Goal: Find specific page/section: Find specific page/section

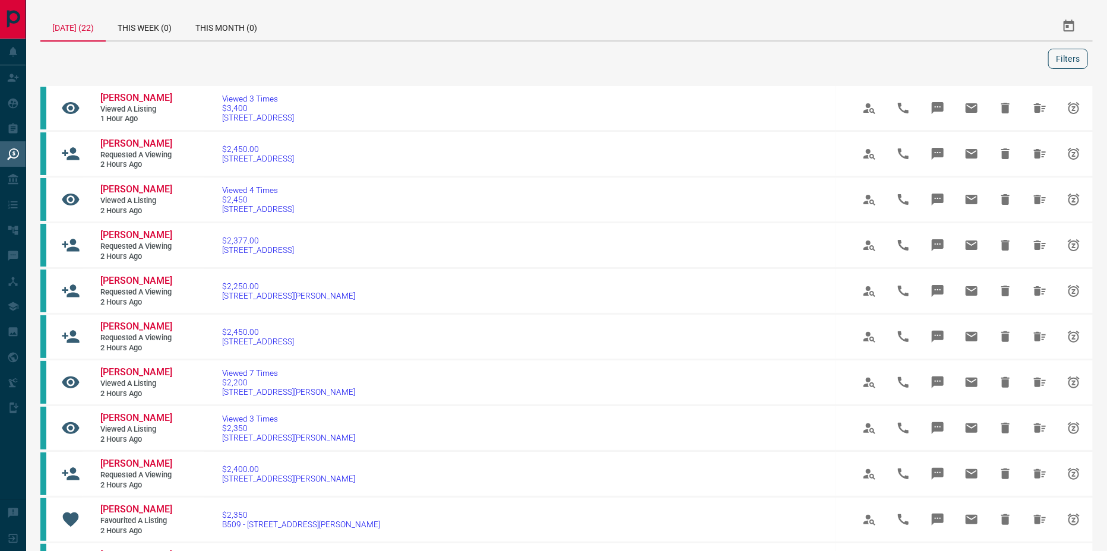
click at [1065, 56] on button "Filters" at bounding box center [1068, 59] width 40 height 20
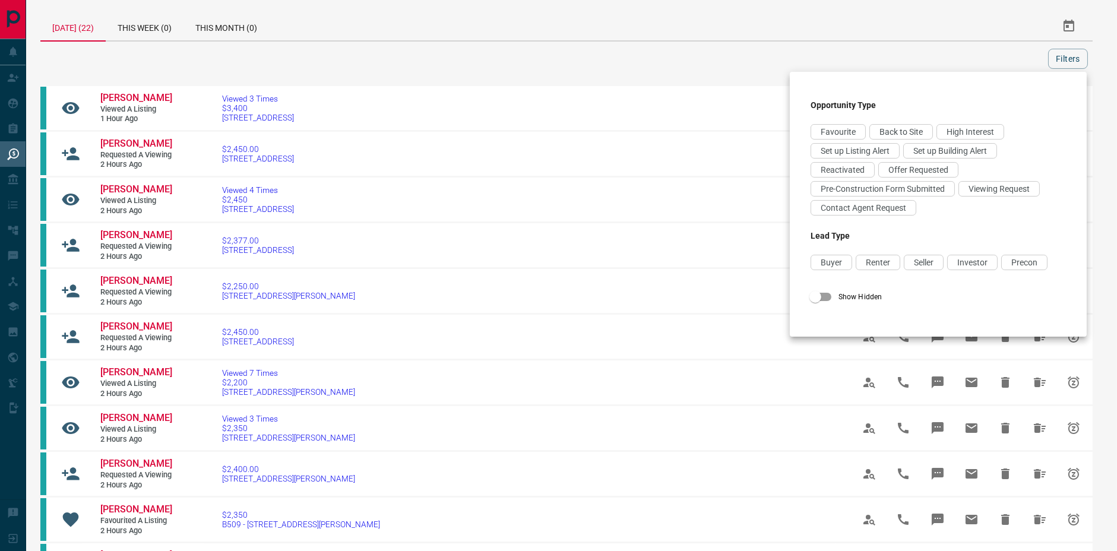
click at [715, 78] on div at bounding box center [558, 275] width 1117 height 551
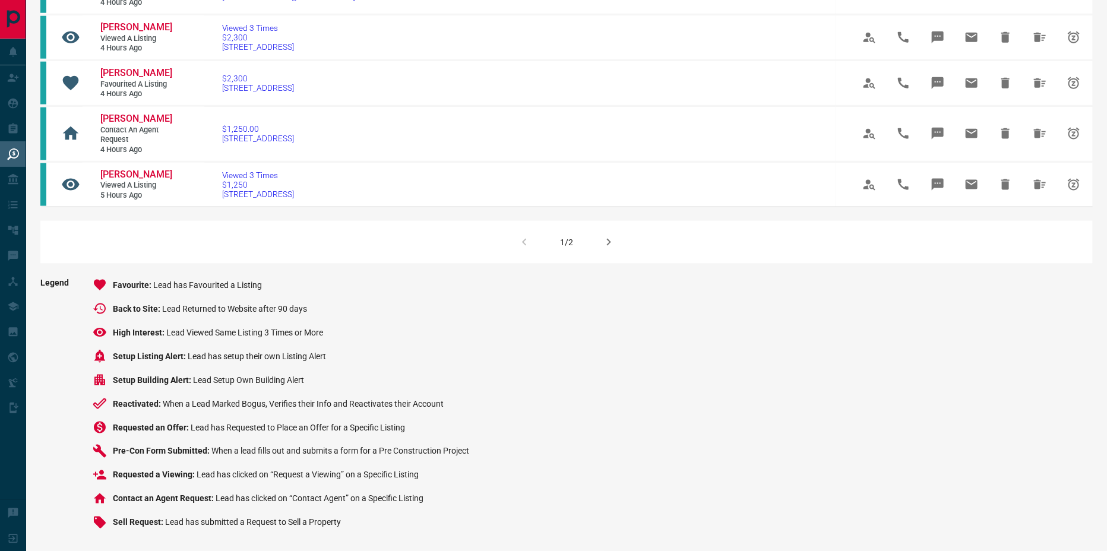
scroll to position [1458, 0]
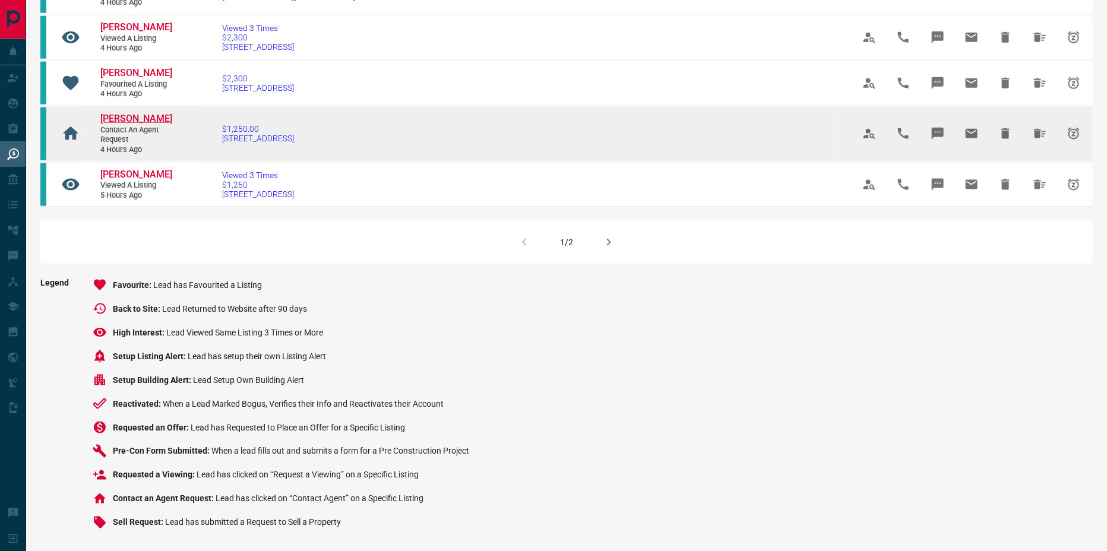
click at [138, 124] on span "[PERSON_NAME]" at bounding box center [136, 118] width 72 height 11
